Goal: Find specific page/section: Locate a particular part of the current website

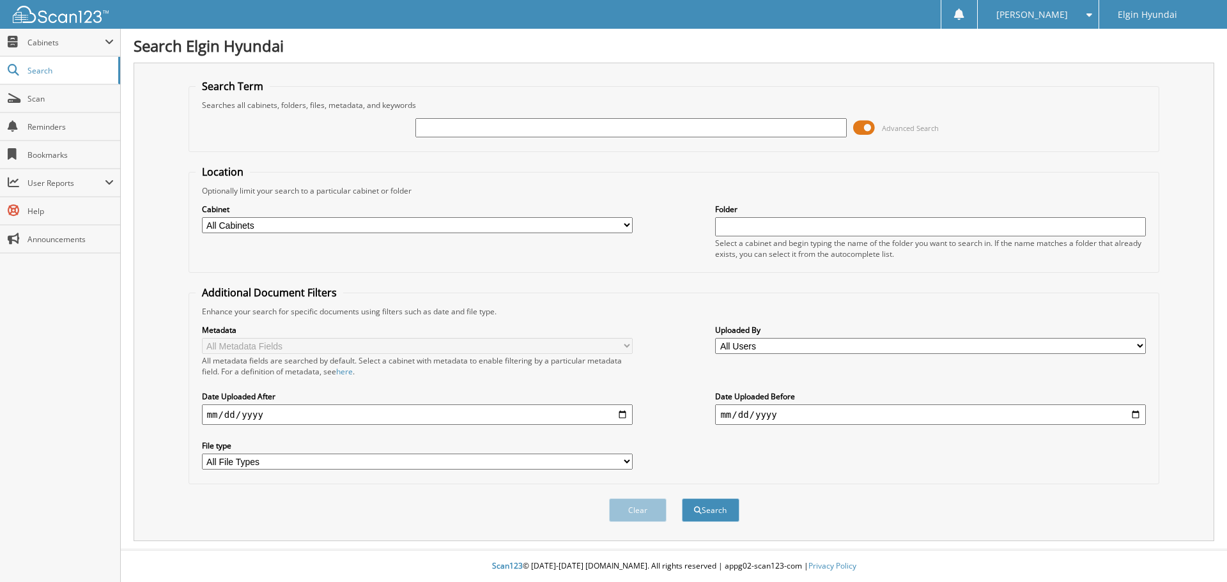
click at [378, 60] on div "Search Elgin Hyundai Search Term Searches all cabinets, folders, files, metadat…" at bounding box center [674, 291] width 1106 height 582
click at [348, 70] on div "Search Term Searches all cabinets, folders, files, metadata, and keywords Advan…" at bounding box center [674, 302] width 1080 height 479
click at [486, 93] on fieldset "Search Term Searches all cabinets, folders, files, metadata, and keywords Advan…" at bounding box center [673, 115] width 971 height 73
click at [502, 130] on input "text" at bounding box center [630, 127] width 431 height 19
click at [549, 85] on fieldset "Search Term Searches all cabinets, folders, files, metadata, and keywords Advan…" at bounding box center [673, 115] width 971 height 73
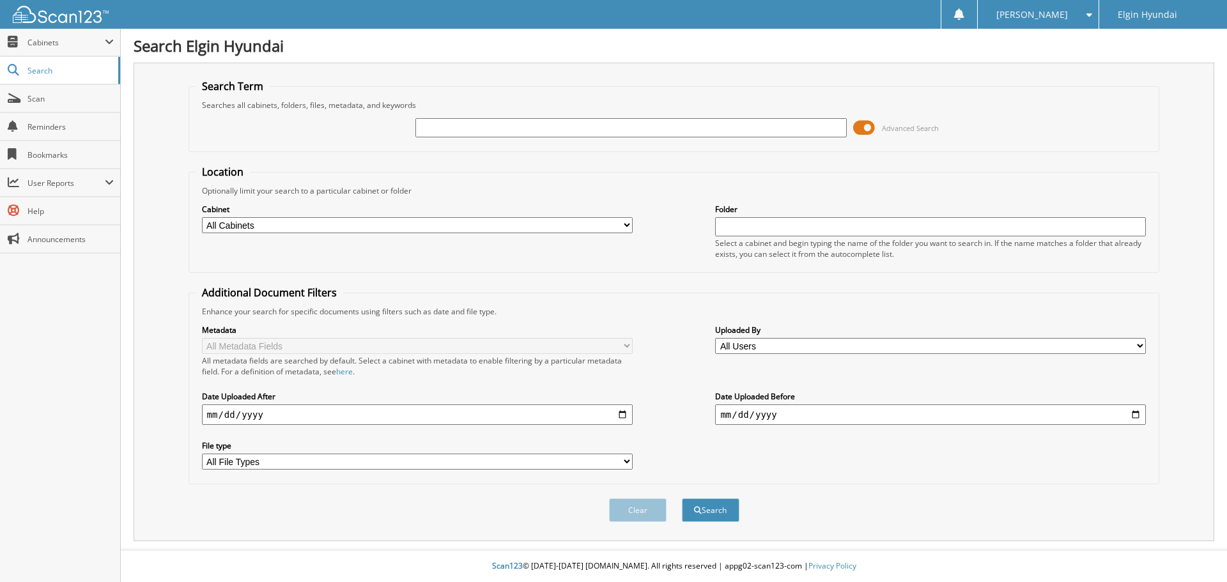
click at [546, 129] on input "text" at bounding box center [630, 127] width 431 height 19
click at [555, 82] on fieldset "Search Term Searches all cabinets, folders, files, metadata, and keywords Advan…" at bounding box center [673, 115] width 971 height 73
click at [570, 48] on h1 "Search Elgin Hyundai" at bounding box center [674, 45] width 1080 height 21
click at [538, 75] on div "Search Term Searches all cabinets, folders, files, metadata, and keywords Advan…" at bounding box center [674, 302] width 1080 height 479
click at [527, 127] on input "text" at bounding box center [630, 127] width 431 height 19
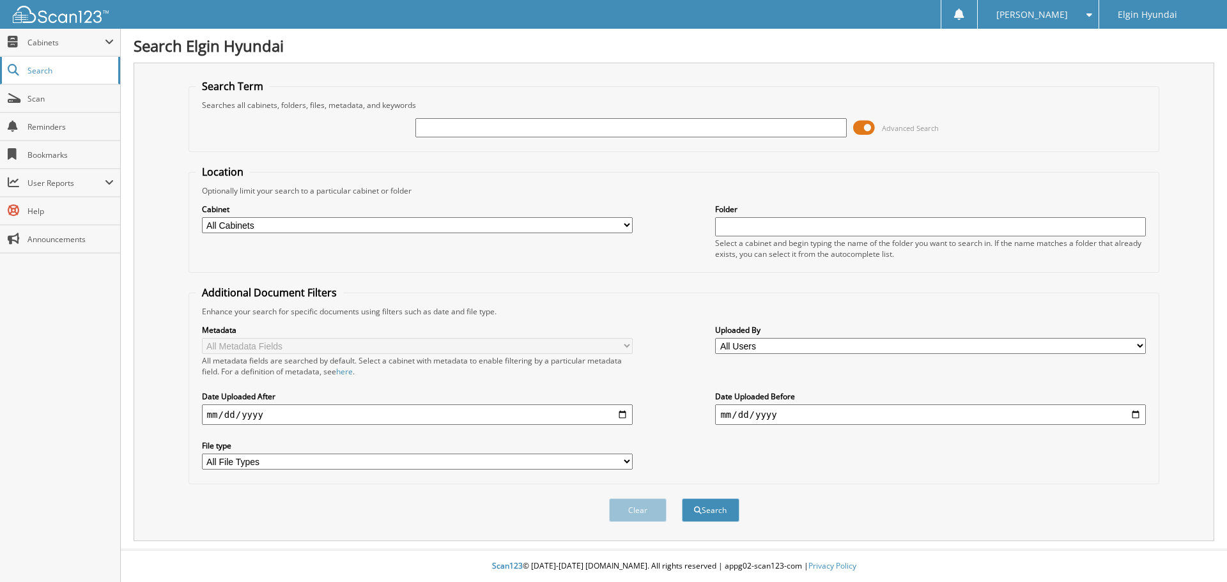
click at [65, 62] on link "Search" at bounding box center [60, 70] width 120 height 27
click at [476, 132] on input "text" at bounding box center [630, 127] width 431 height 19
type input "H17447"
click at [521, 82] on fieldset "Search Term Searches all cabinets, folders, files, metadata, and keywords H1744…" at bounding box center [673, 115] width 971 height 73
click at [727, 515] on button "Search" at bounding box center [711, 510] width 58 height 24
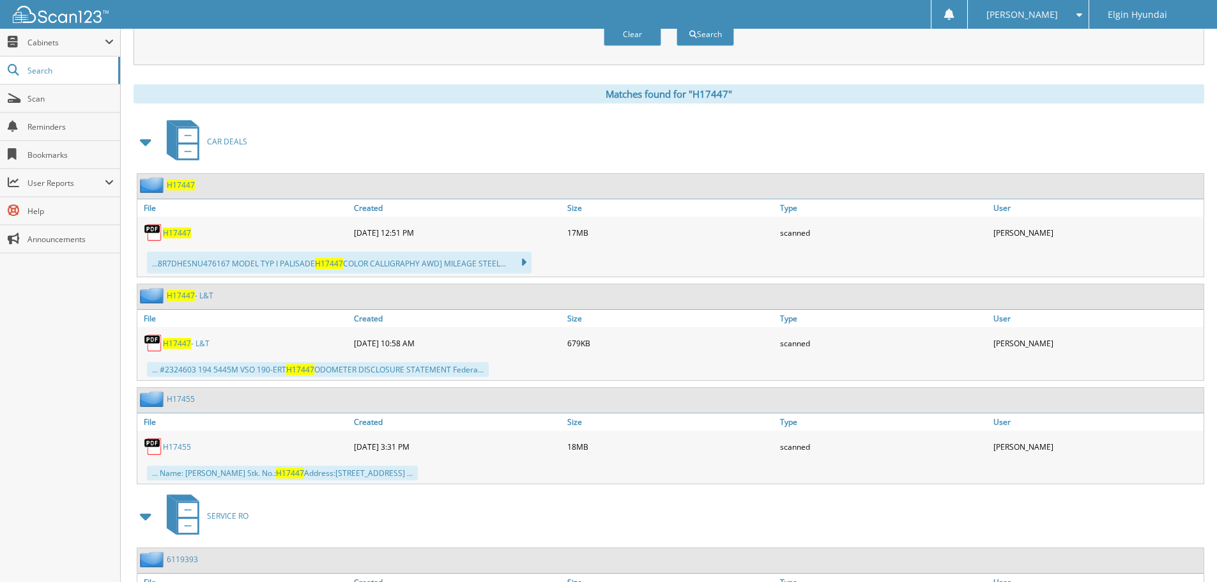
scroll to position [447, 0]
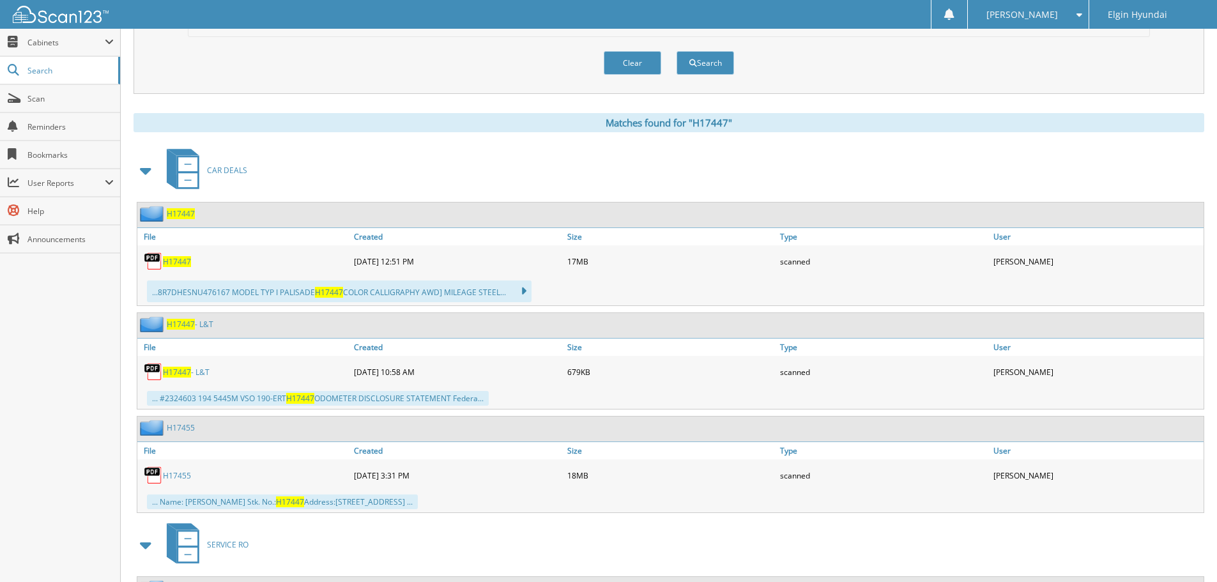
click at [185, 267] on span "H17447" at bounding box center [177, 261] width 28 height 11
